Goal: Task Accomplishment & Management: Complete application form

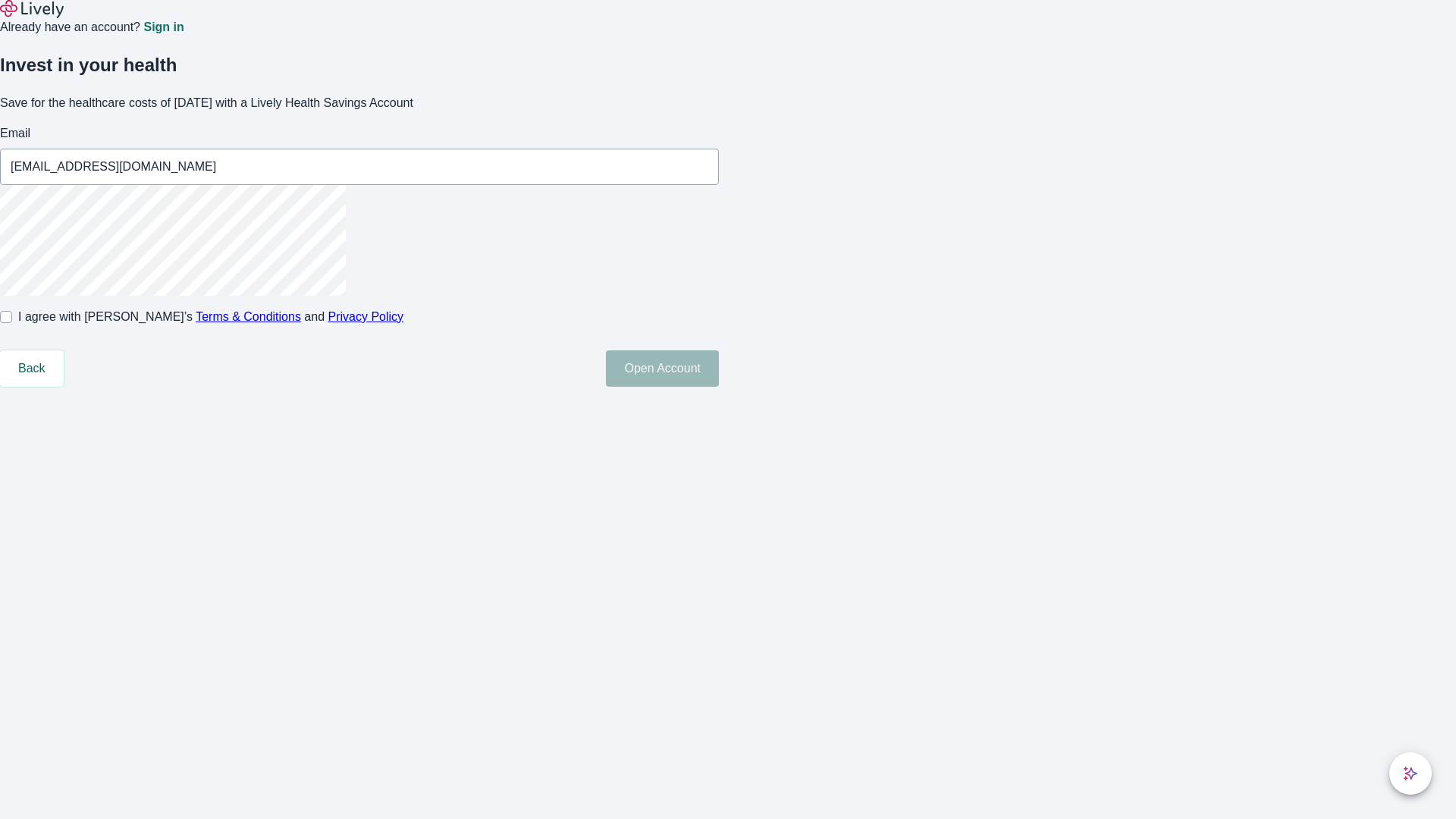
click at [12, 323] on input "I agree with Lively’s Terms & Conditions and Privacy Policy" at bounding box center [6, 318] width 12 height 12
checkbox input "true"
click at [719, 387] on button "Open Account" at bounding box center [662, 369] width 113 height 37
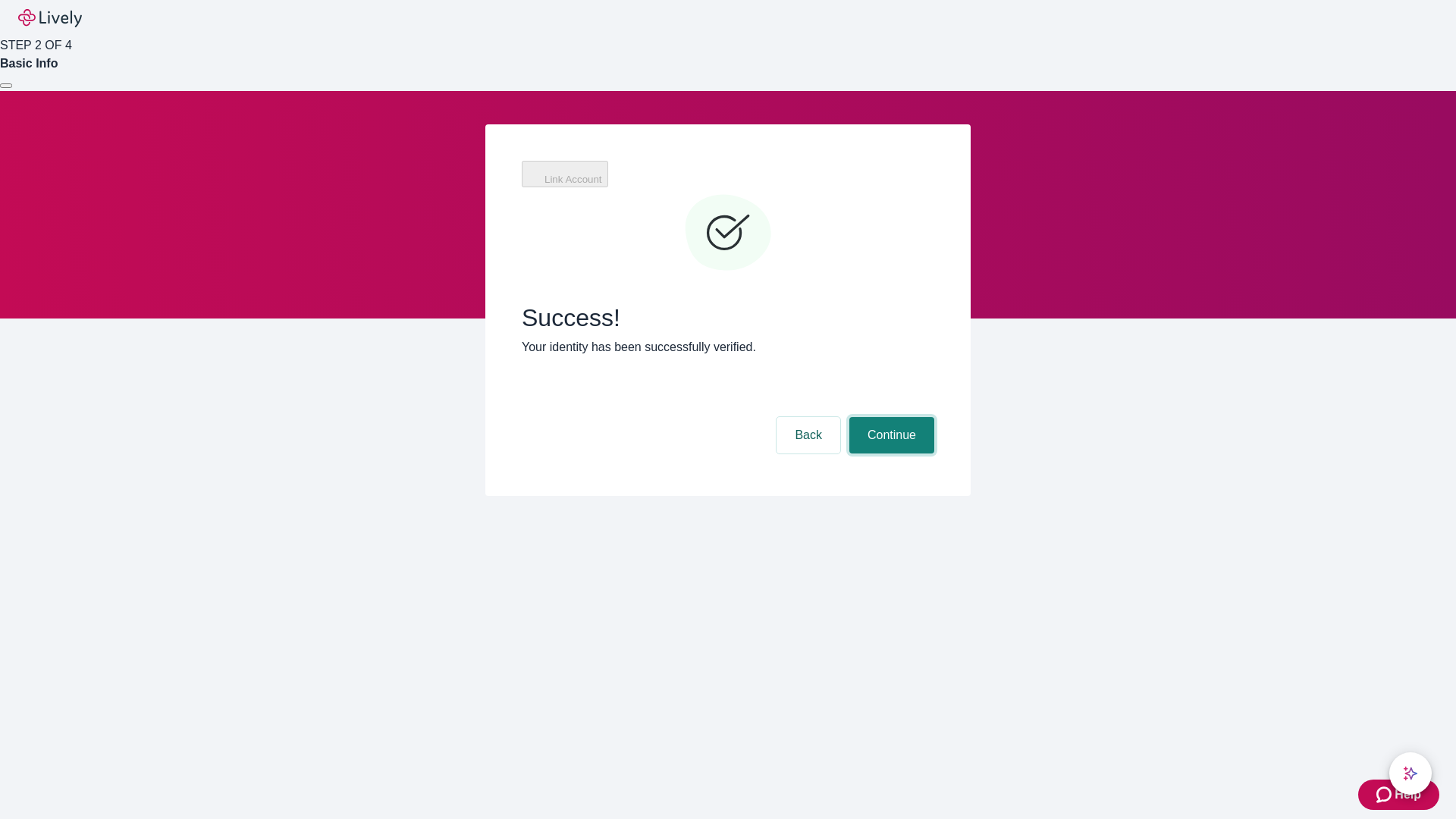
click at [890, 418] on button "Continue" at bounding box center [891, 436] width 85 height 37
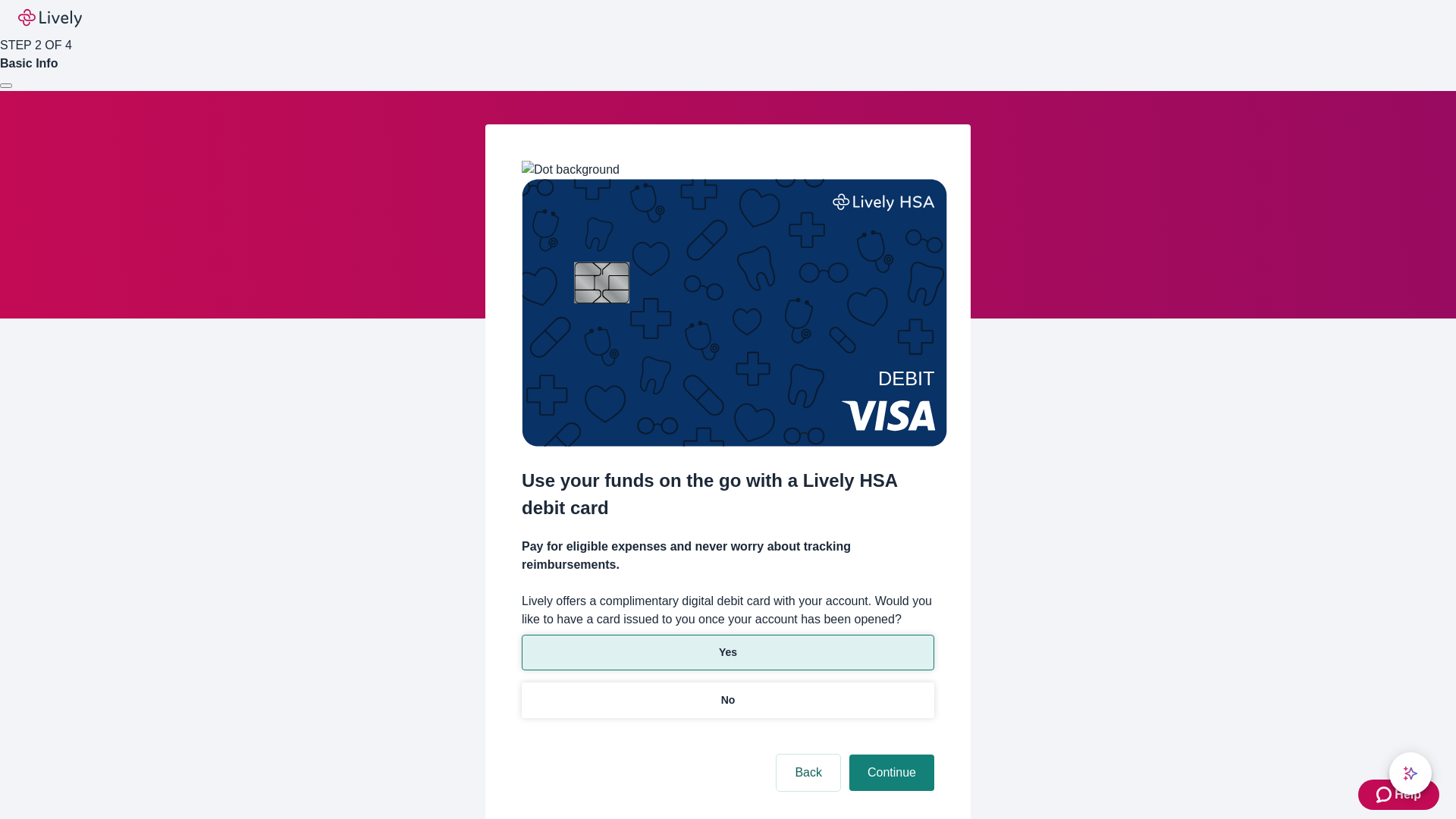
click at [727, 645] on p "Yes" at bounding box center [728, 653] width 18 height 16
click at [890, 755] on button "Continue" at bounding box center [891, 773] width 85 height 37
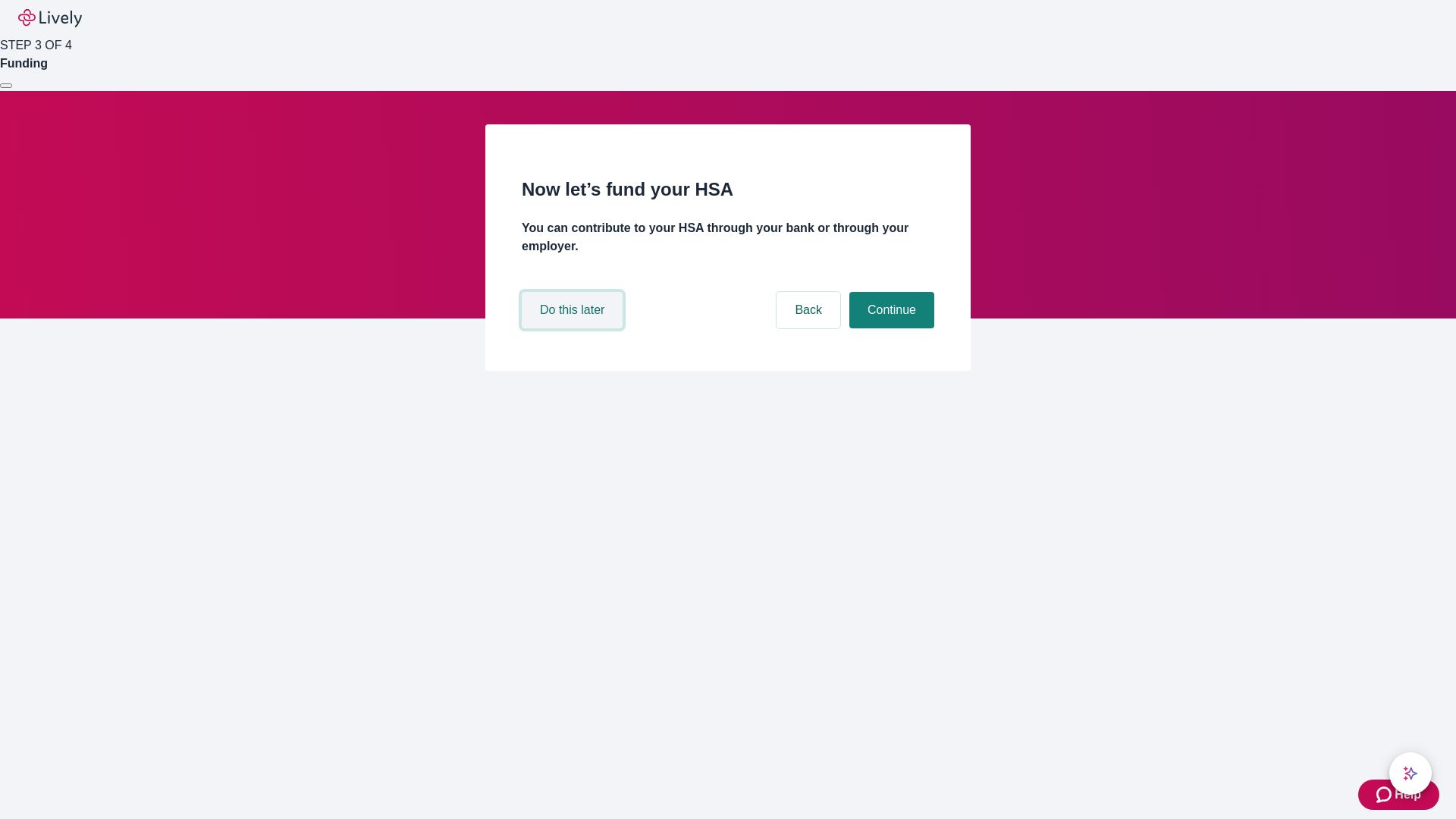
click at [574, 328] on button "Do this later" at bounding box center [572, 311] width 101 height 37
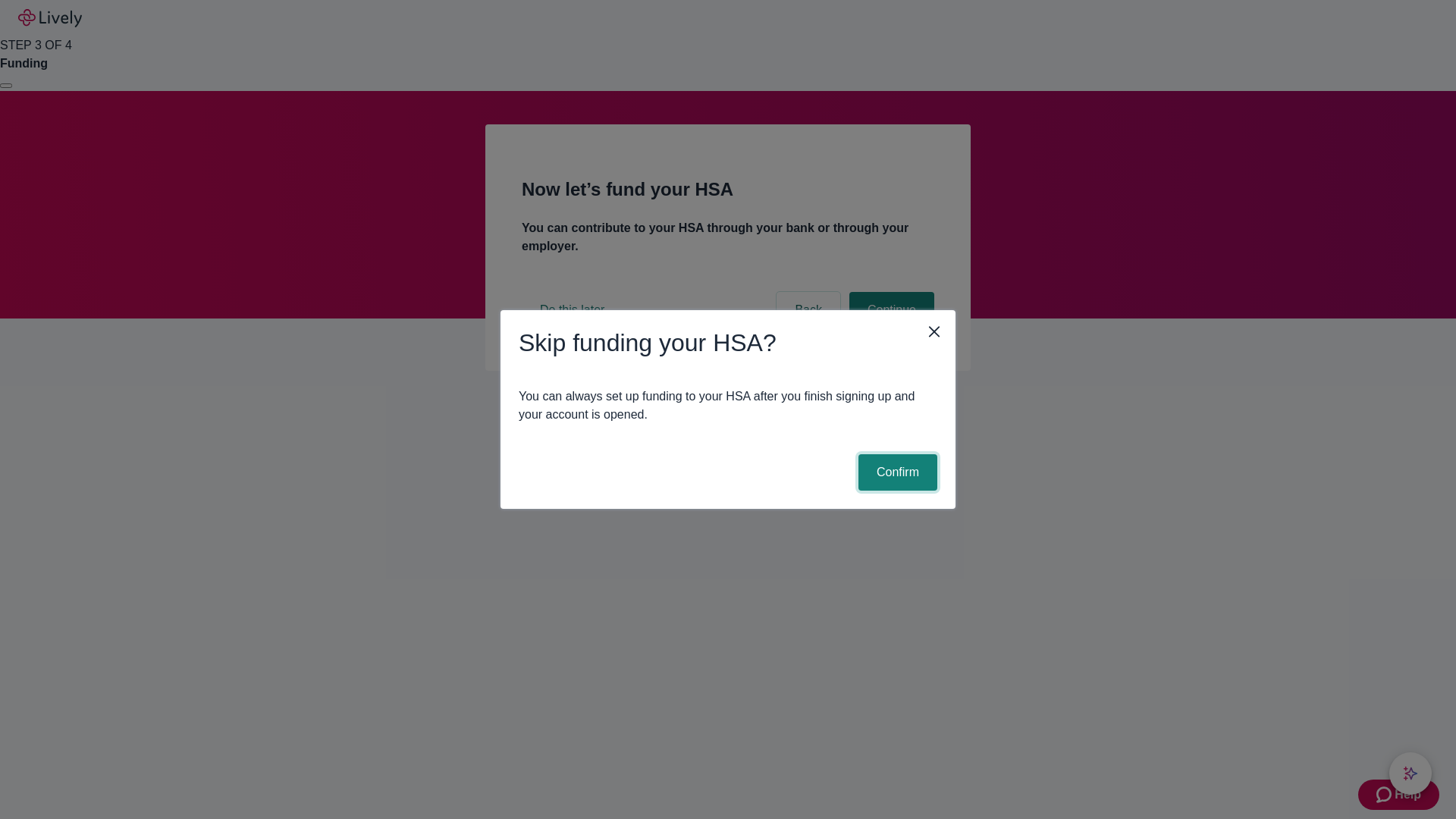
click at [896, 472] on button "Confirm" at bounding box center [897, 472] width 79 height 37
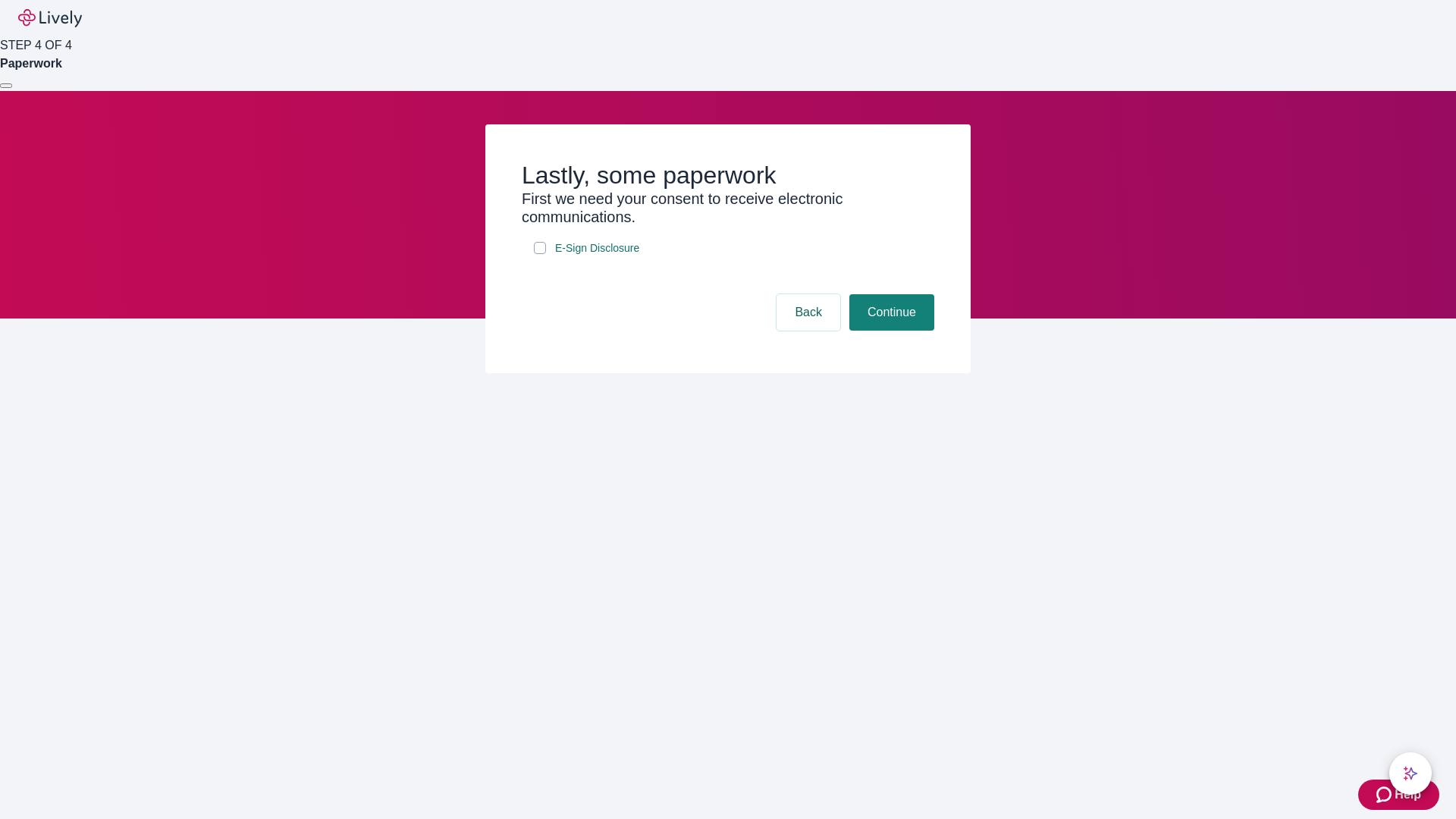
click at [540, 254] on input "E-Sign Disclosure" at bounding box center [540, 248] width 12 height 12
checkbox input "true"
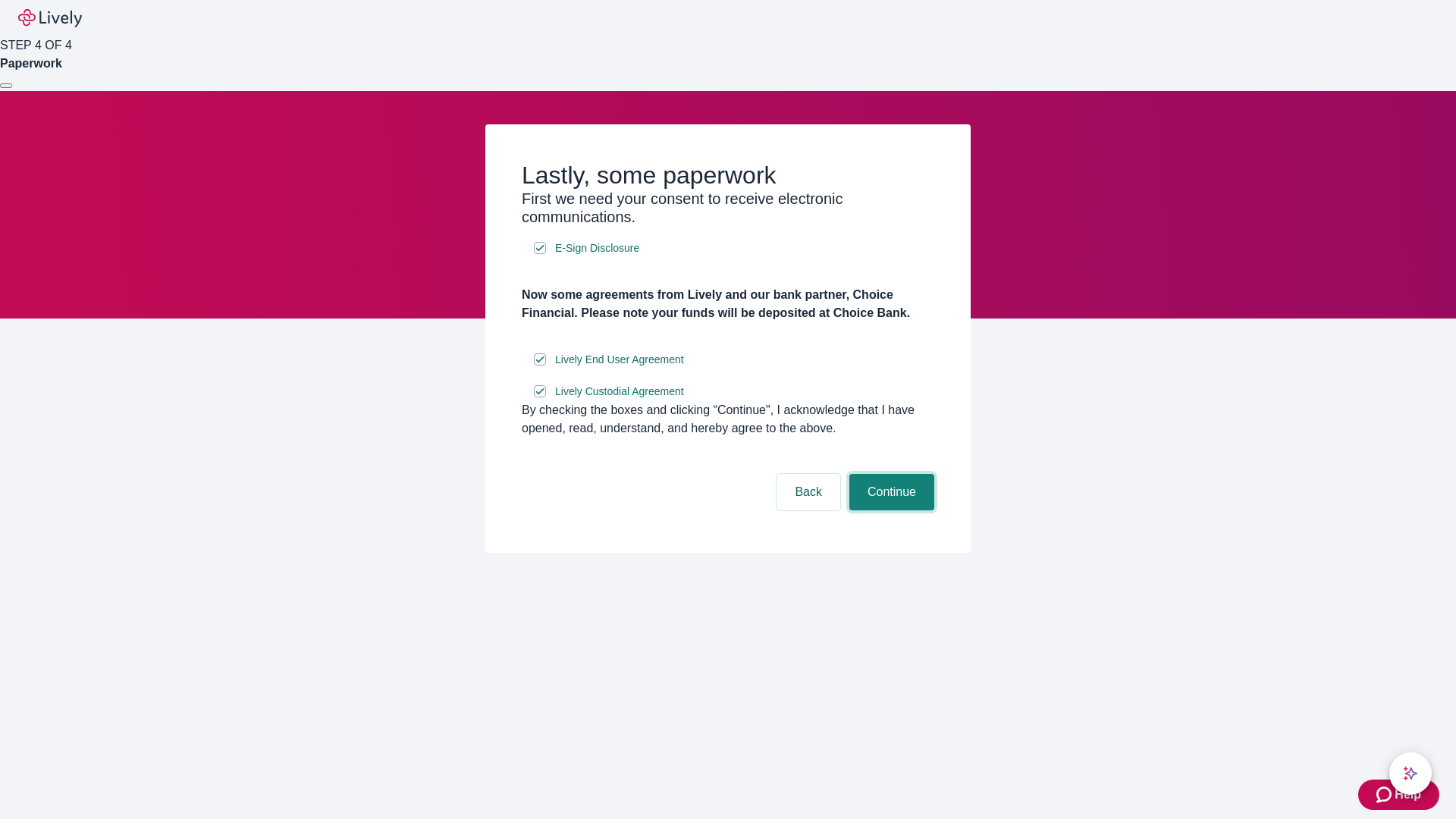
click at [890, 511] on button "Continue" at bounding box center [891, 492] width 85 height 37
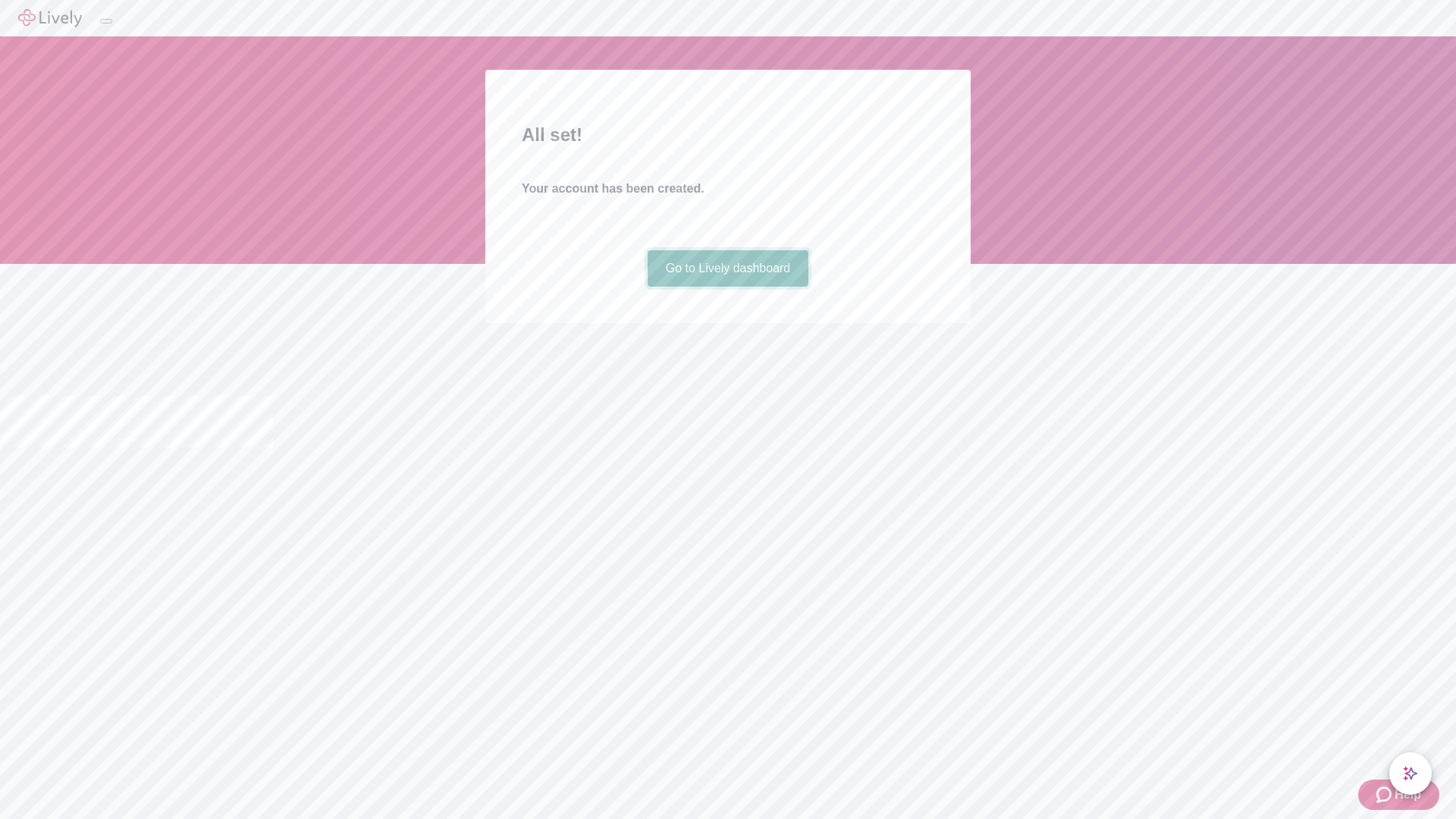
click at [727, 287] on link "Go to Lively dashboard" at bounding box center [729, 269] width 162 height 37
